Goal: Task Accomplishment & Management: Complete application form

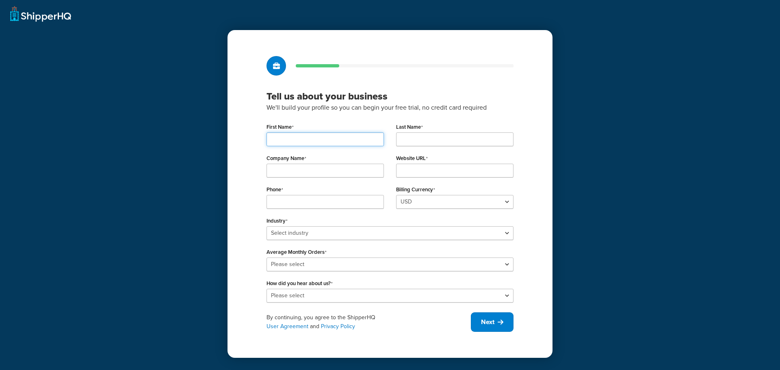
click at [327, 142] on input "First Name" at bounding box center [325, 140] width 117 height 14
type input "[PERSON_NAME]"
click at [432, 136] on input "Last Name" at bounding box center [454, 140] width 117 height 14
type input "[PERSON_NAME]"
click at [311, 166] on input "Company Name" at bounding box center [325, 171] width 117 height 14
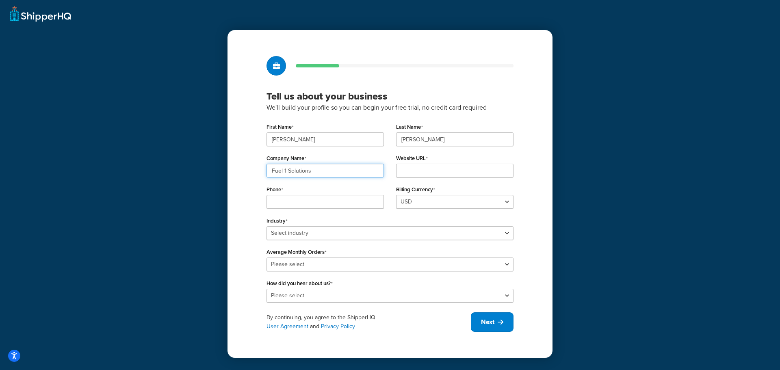
type input "Fuel 1 Solutions"
type input "[DOMAIN_NAME]"
type input "7088701921"
click at [317, 235] on select "Select industry Automotive Adult Agriculture Alcohol, Tobacco & CBD Arts & Craf…" at bounding box center [390, 233] width 247 height 14
select select "25"
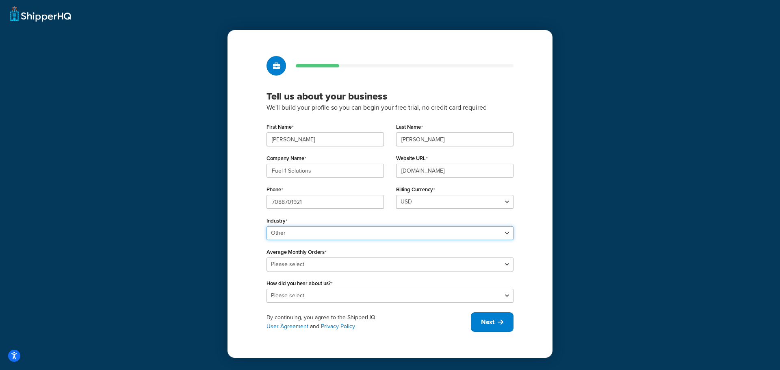
click at [267, 226] on select "Select industry Automotive Adult Agriculture Alcohol, Tobacco & CBD Arts & Craf…" at bounding box center [390, 233] width 247 height 14
click at [317, 264] on select "Please select 0-500 501-1,000 1,001-10,000 10,001-20,000 Over 20,000" at bounding box center [390, 265] width 247 height 14
select select "1"
click at [267, 258] on select "Please select 0-500 501-1,000 1,001-10,000 10,001-20,000 Over 20,000" at bounding box center [390, 265] width 247 height 14
click at [315, 293] on select "Please select Online Search App Store or Marketplace Listing Referred by Agency…" at bounding box center [390, 296] width 247 height 14
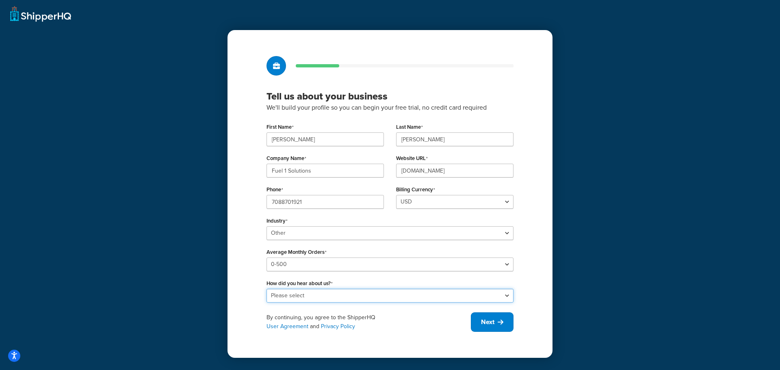
select select "1"
click at [267, 289] on select "Please select Online Search App Store or Marketplace Listing Referred by Agency…" at bounding box center [390, 296] width 247 height 14
click at [486, 318] on span "Next" at bounding box center [487, 322] width 13 height 9
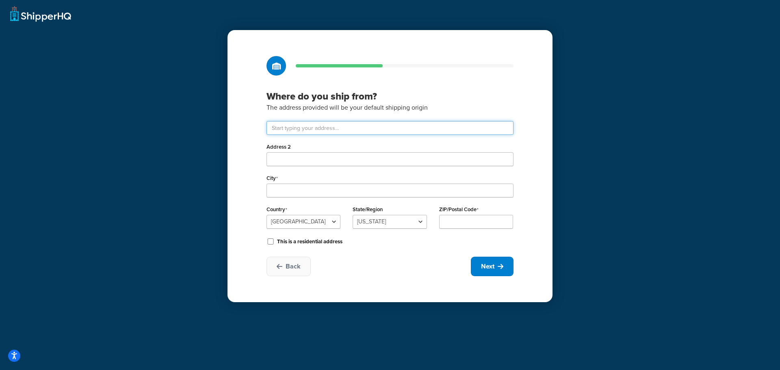
click at [333, 130] on input "text" at bounding box center [390, 128] width 247 height 14
click at [487, 267] on span "Next" at bounding box center [487, 266] width 13 height 9
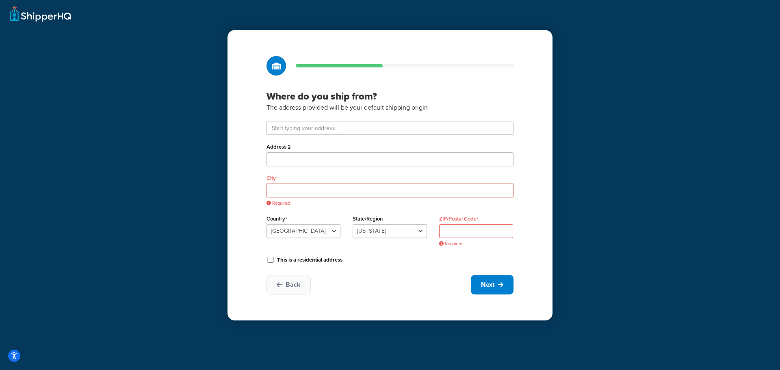
click at [297, 187] on input "City" at bounding box center [390, 191] width 247 height 14
click at [170, 176] on div "Where do you ship from? The address provided will be your default shipping orig…" at bounding box center [390, 185] width 780 height 370
click at [300, 129] on input "text" at bounding box center [390, 128] width 247 height 14
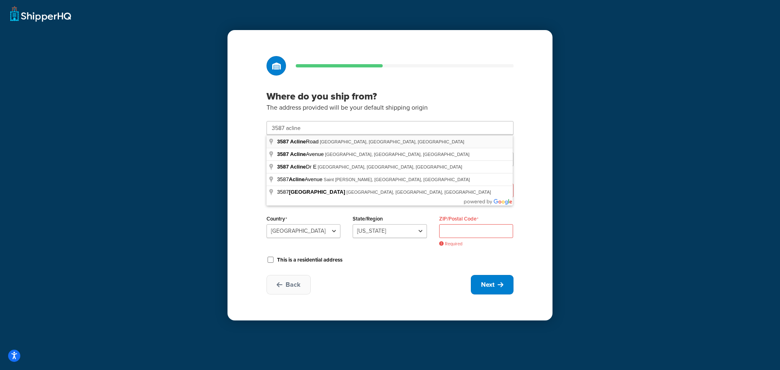
type input "[STREET_ADDRESS]"
type input "[GEOGRAPHIC_DATA]"
select select "9"
type input "33950"
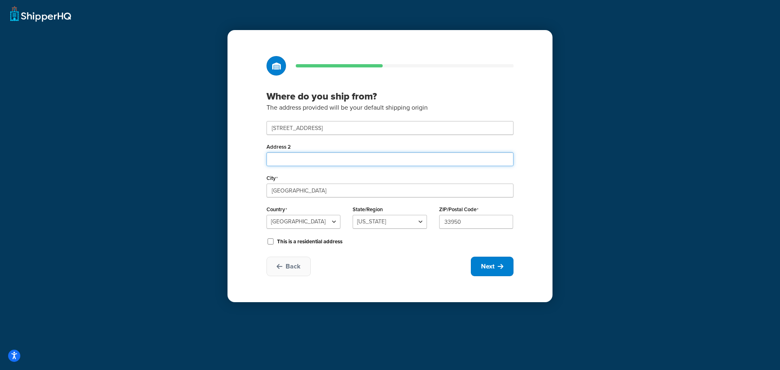
click at [309, 159] on input "Address 2" at bounding box center [390, 159] width 247 height 14
type input "1"
click at [367, 255] on div "Where do you ship from? The address provided will be your default shipping orig…" at bounding box center [390, 166] width 325 height 272
click at [491, 265] on span "Next" at bounding box center [487, 266] width 13 height 9
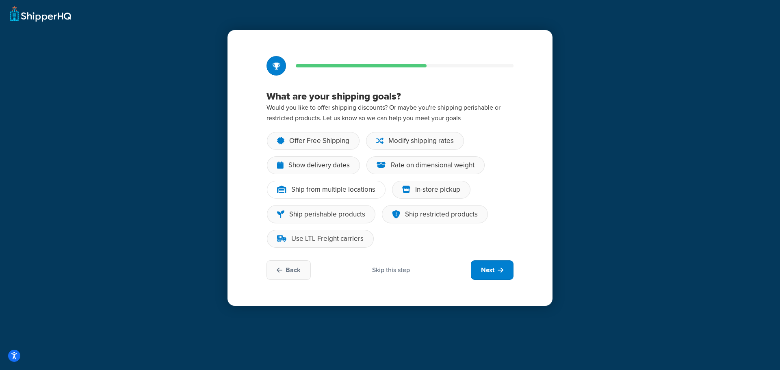
click at [331, 191] on div "Ship from multiple locations" at bounding box center [333, 190] width 84 height 8
click at [0, 0] on input "Ship from multiple locations" at bounding box center [0, 0] width 0 height 0
click at [340, 241] on div "Use LTL Freight carriers" at bounding box center [327, 239] width 72 height 8
click at [0, 0] on input "Use LTL Freight carriers" at bounding box center [0, 0] width 0 height 0
click at [416, 190] on div "In-store pickup" at bounding box center [437, 190] width 45 height 8
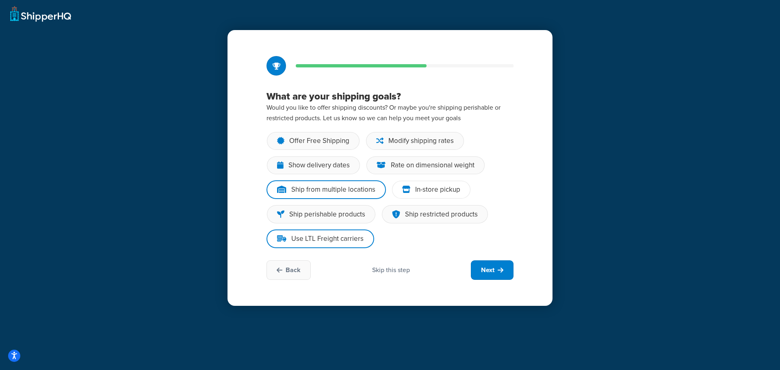
click at [0, 0] on input "In-store pickup" at bounding box center [0, 0] width 0 height 0
click at [496, 267] on button "Next" at bounding box center [492, 271] width 43 height 20
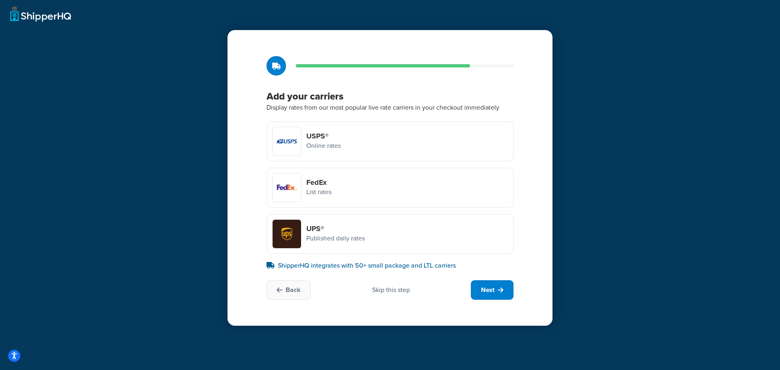
click at [368, 150] on div "USPS® Online rates" at bounding box center [390, 142] width 247 height 40
click at [0, 0] on input "USPS® Online rates" at bounding box center [0, 0] width 0 height 0
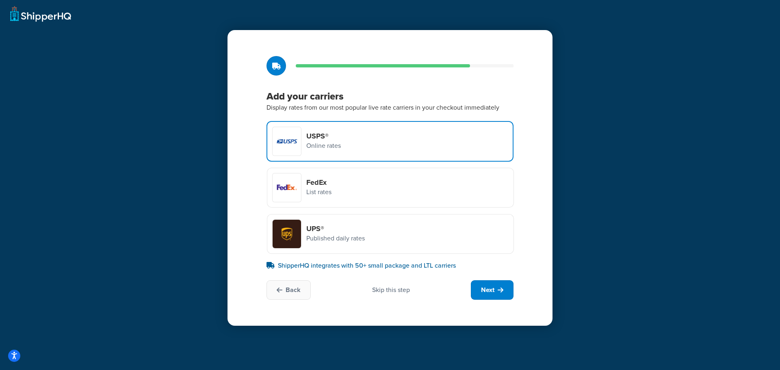
click at [367, 187] on div "FedEx List rates" at bounding box center [390, 188] width 247 height 40
click at [0, 0] on input "FedEx List rates" at bounding box center [0, 0] width 0 height 0
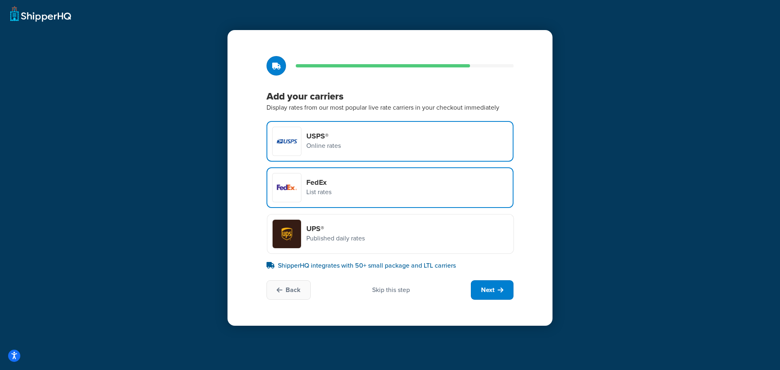
click at [374, 237] on div "UPS® Published daily rates" at bounding box center [390, 234] width 247 height 40
click at [0, 0] on input "UPS® Published daily rates" at bounding box center [0, 0] width 0 height 0
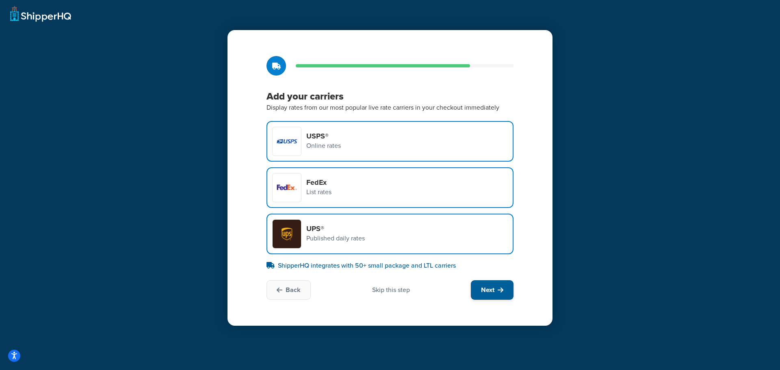
click at [494, 292] on span "Next" at bounding box center [487, 290] width 13 height 9
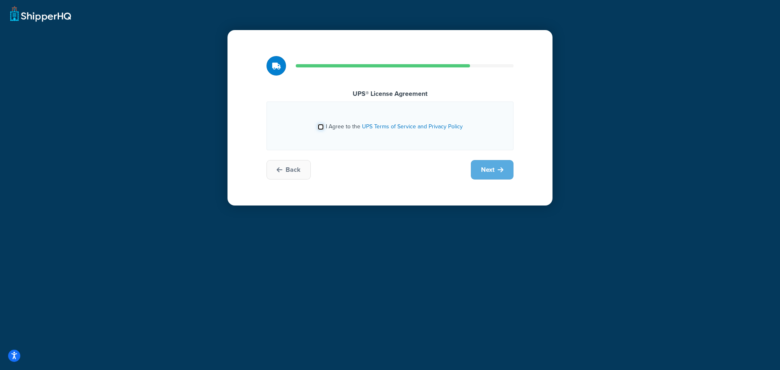
click at [324, 126] on input "I Agree to the UPS Terms of Service and Privacy Policy" at bounding box center [321, 127] width 6 height 6
checkbox input "true"
click at [498, 174] on button "Next" at bounding box center [492, 170] width 43 height 20
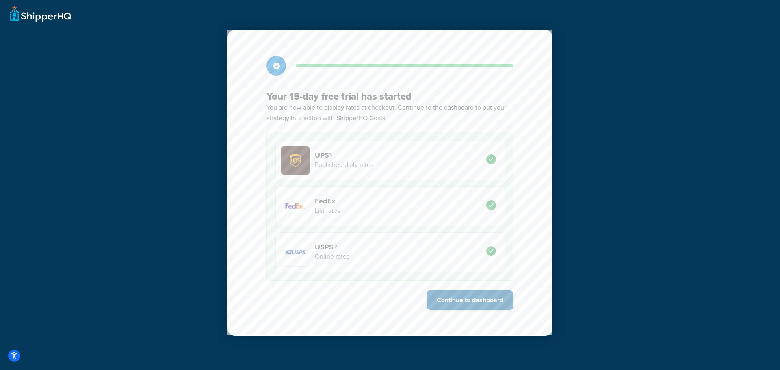
click at [474, 298] on button "Continue to dashboard" at bounding box center [470, 301] width 87 height 20
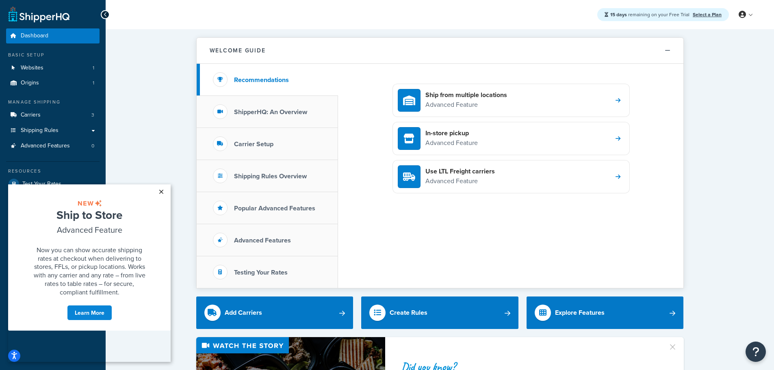
click at [161, 191] on link "×" at bounding box center [161, 192] width 14 height 15
